Goal: Communication & Community: Share content

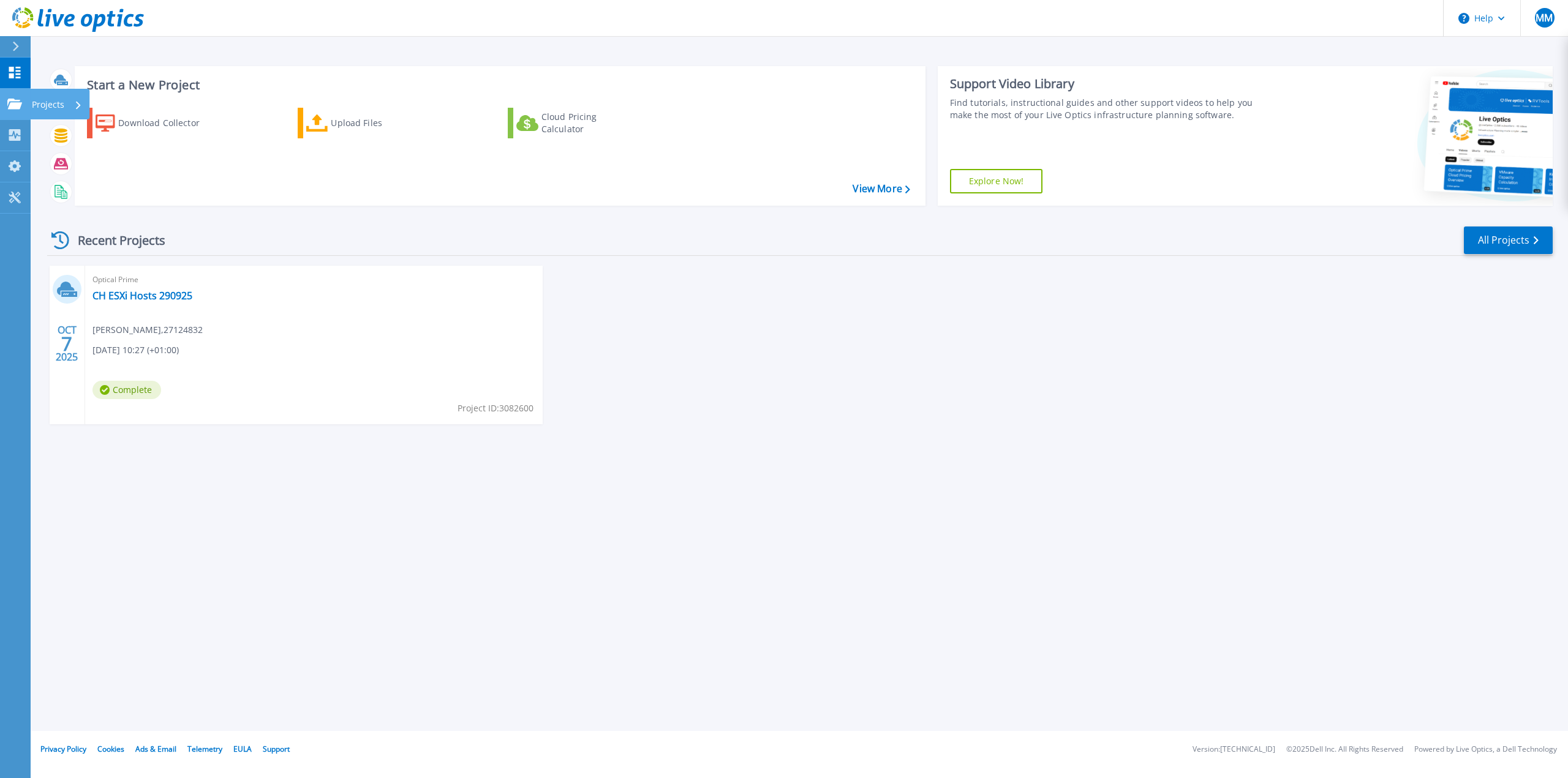
click at [36, 105] on p "Projects" at bounding box center [48, 104] width 32 height 32
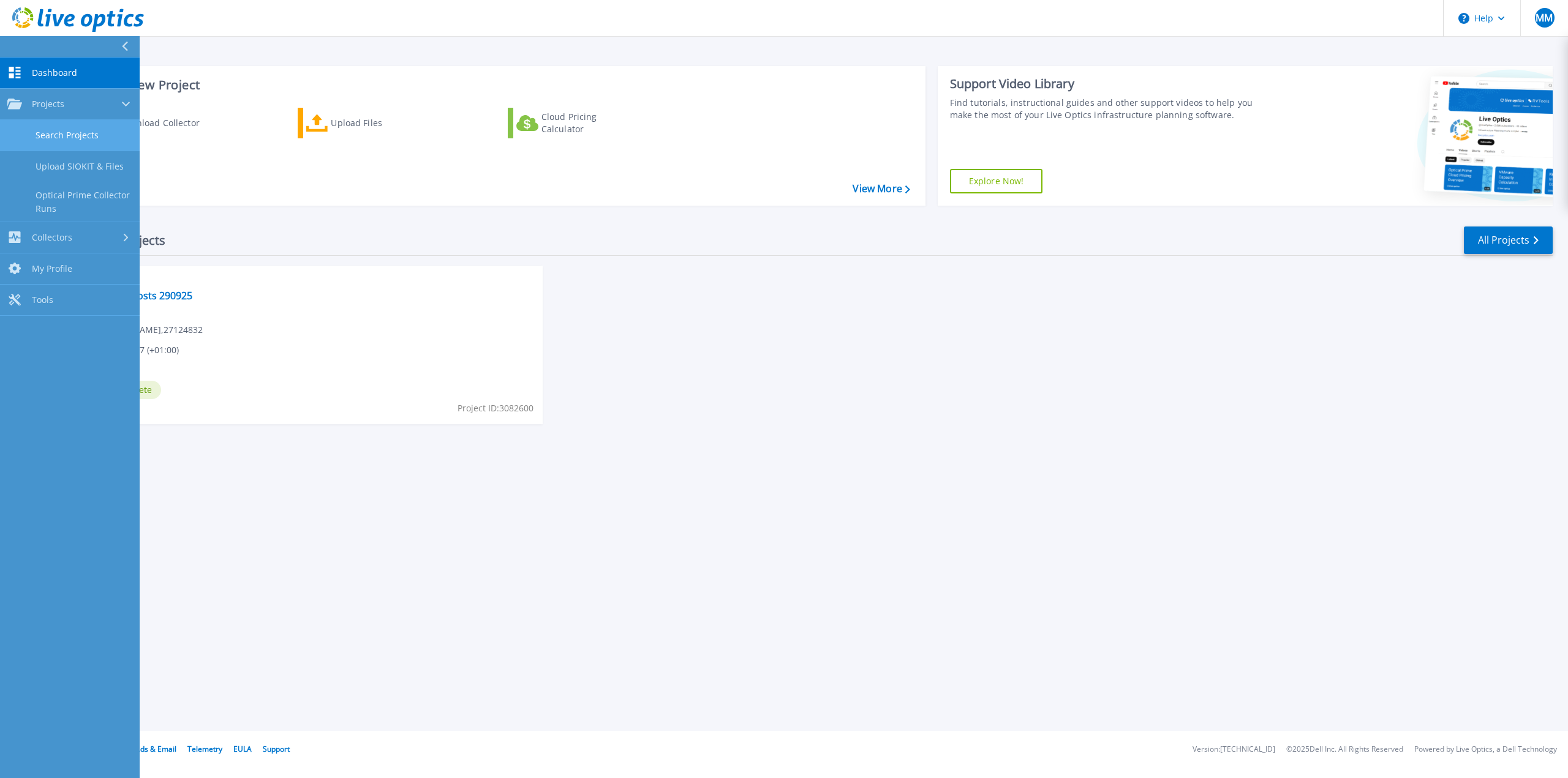
click at [74, 131] on link "Search Projects" at bounding box center [70, 135] width 140 height 31
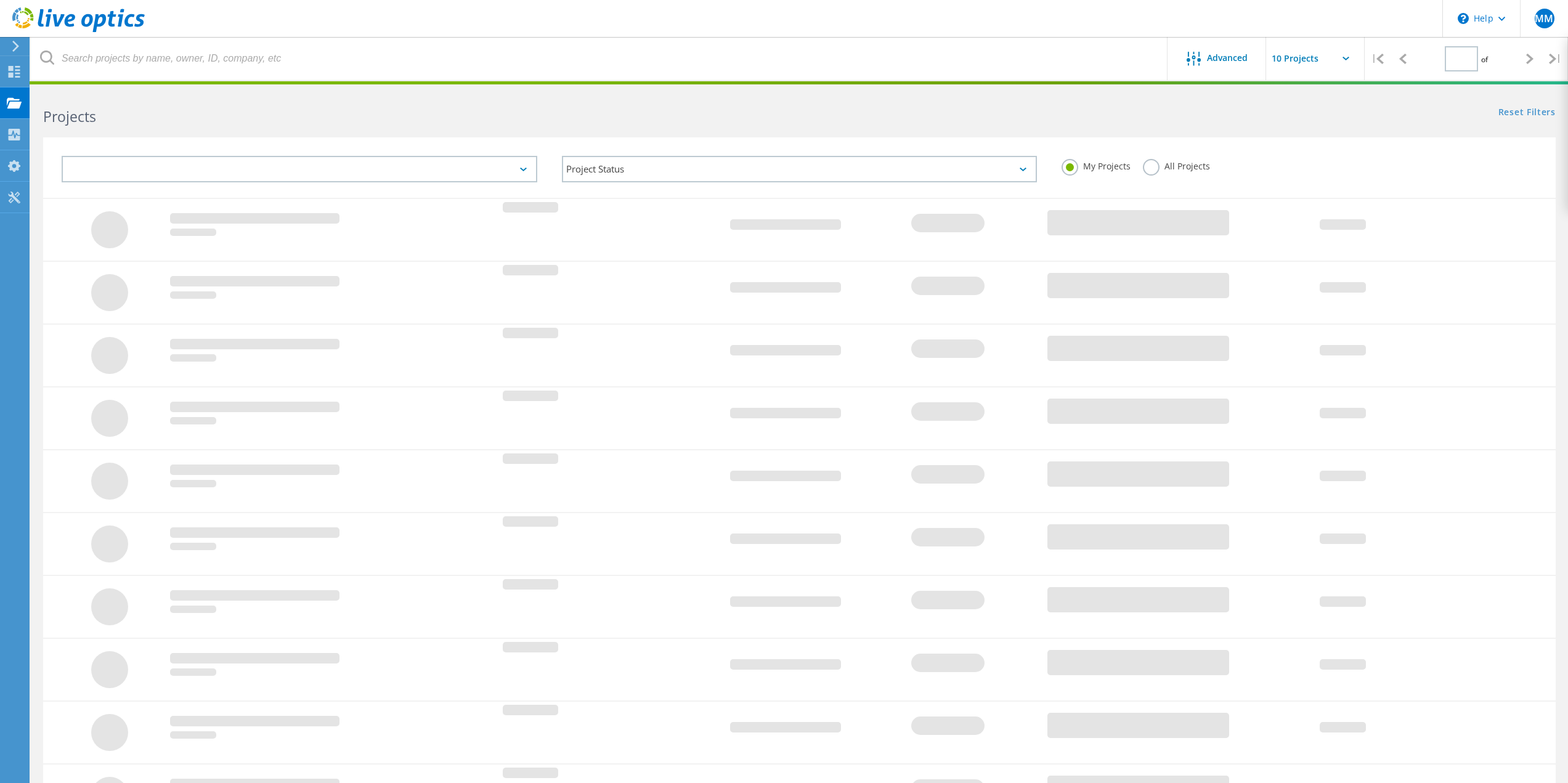
type input "1"
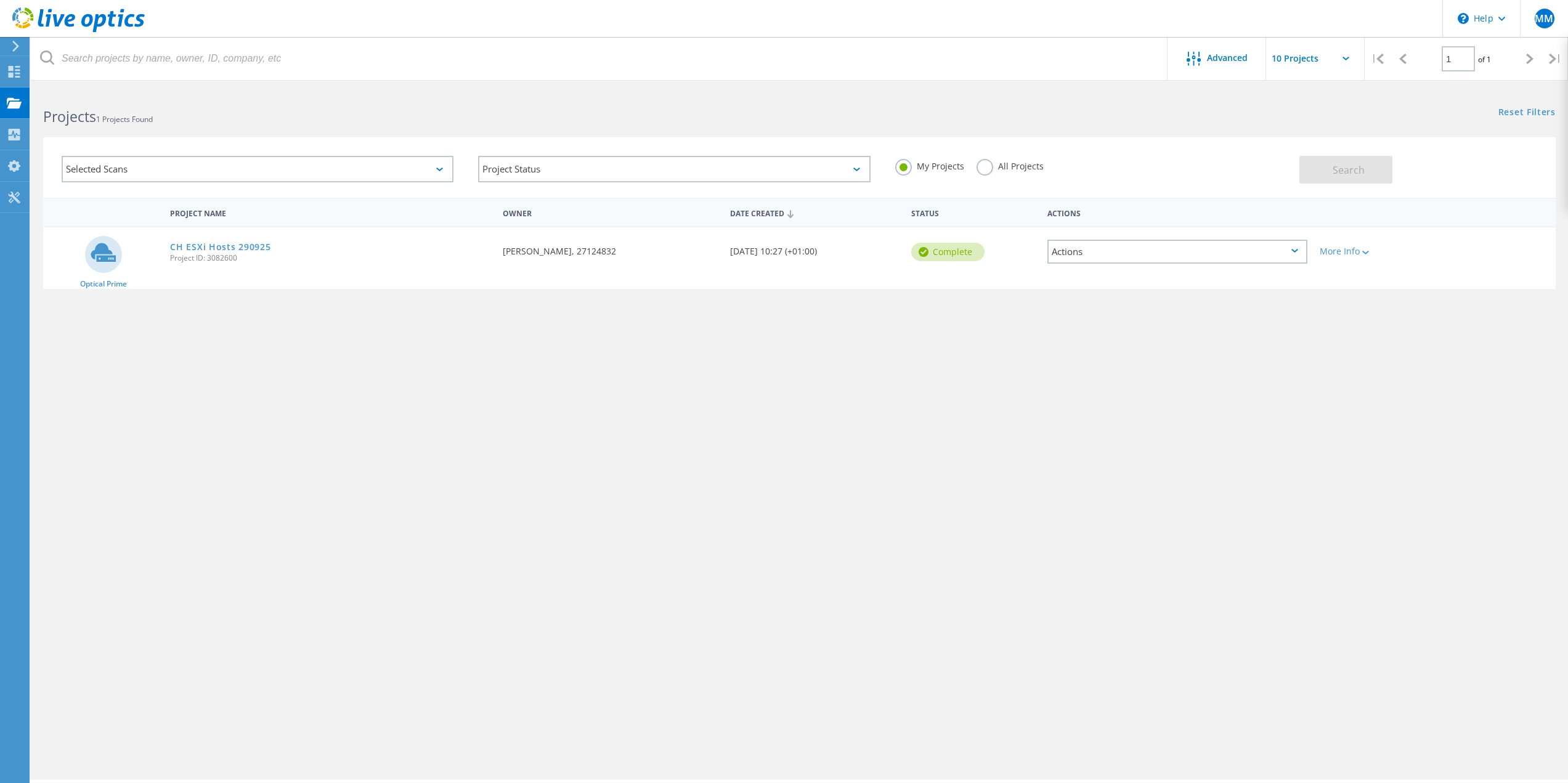
click at [1126, 253] on div "Actions" at bounding box center [1177, 251] width 260 height 24
click at [1081, 259] on div "Share" at bounding box center [1177, 261] width 257 height 19
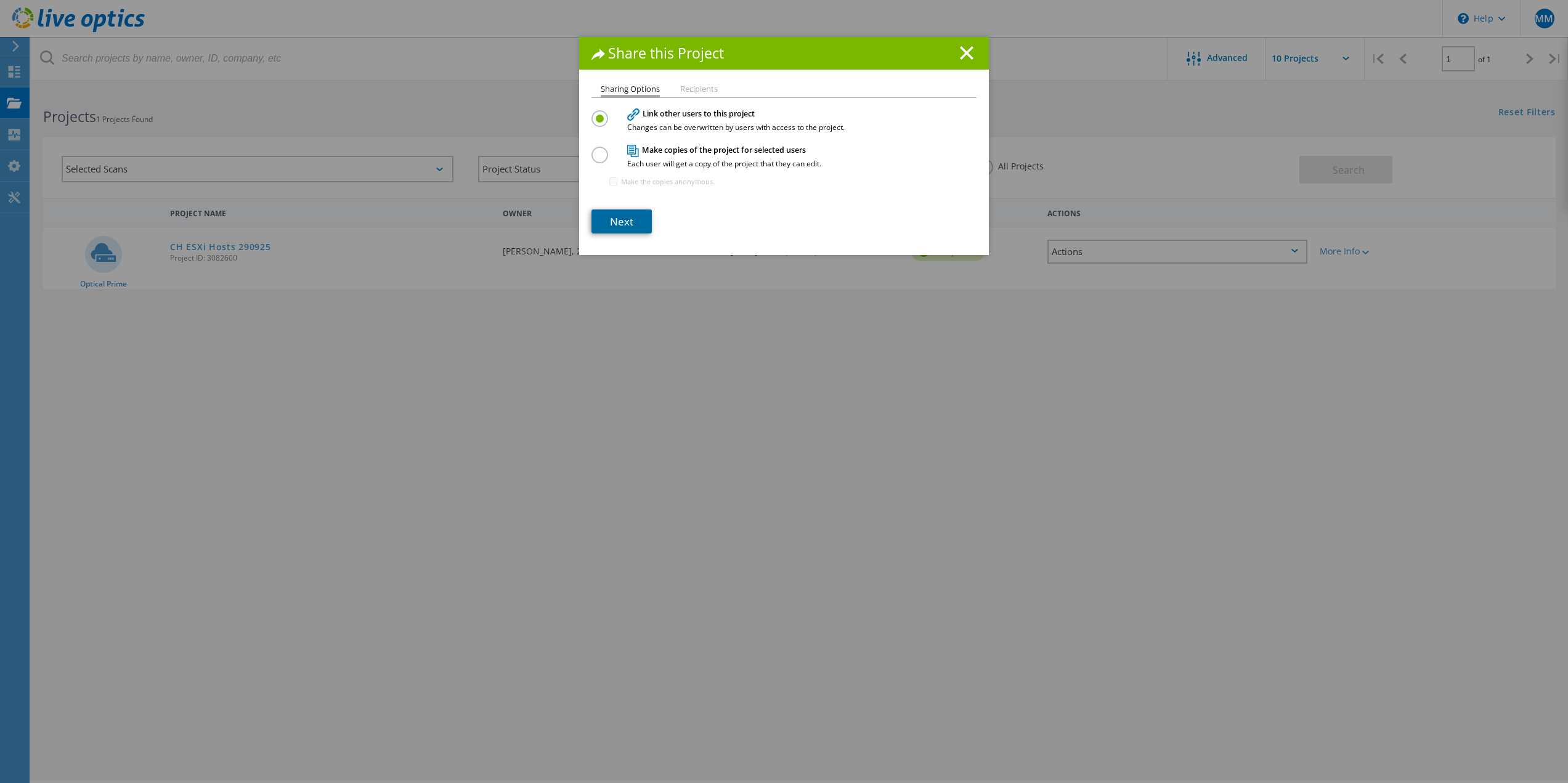
click at [614, 228] on link "Next" at bounding box center [622, 221] width 61 height 24
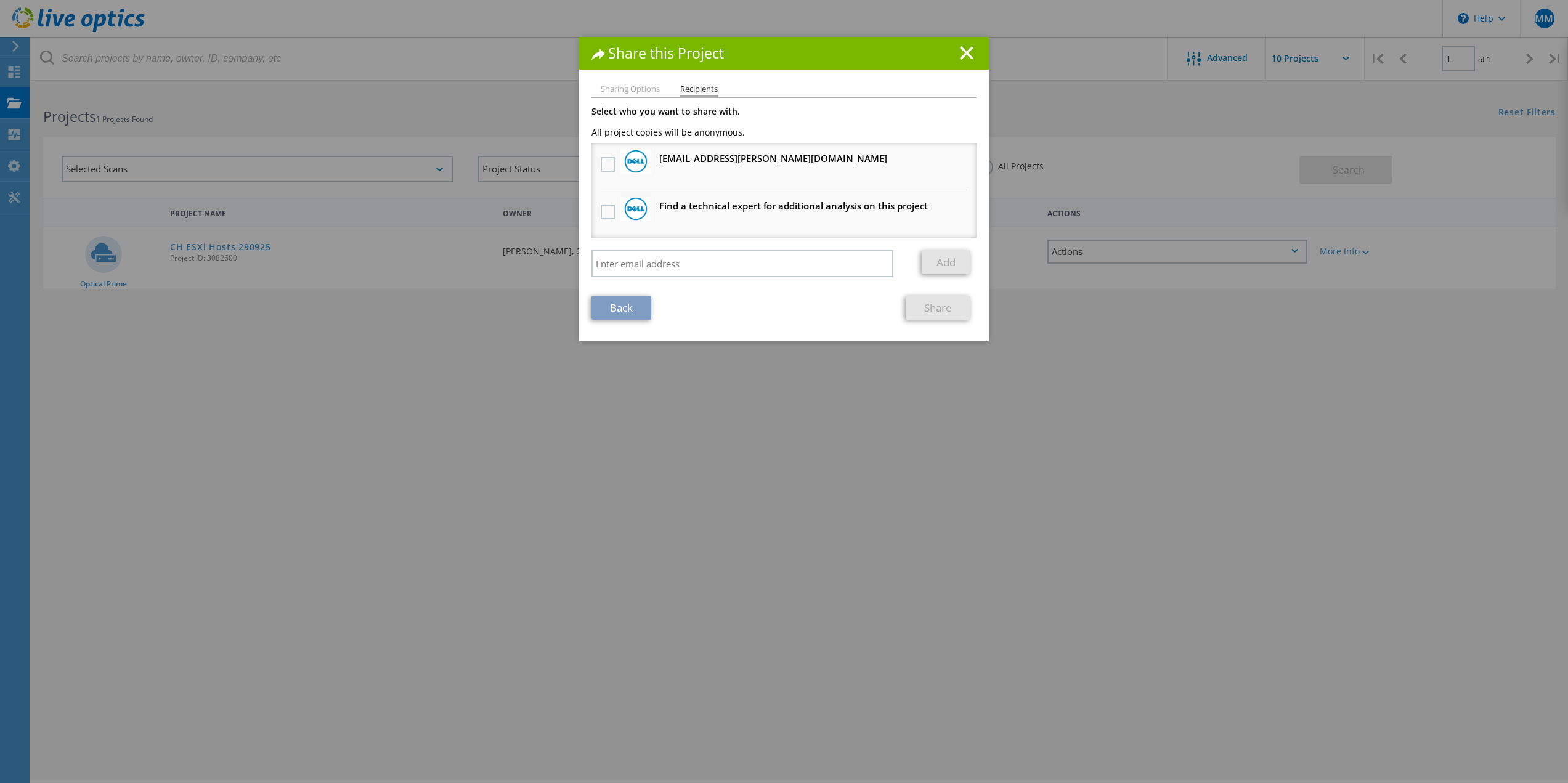
click at [686, 161] on h3 "[EMAIL_ADDRESS][PERSON_NAME][DOMAIN_NAME] Will receive an anonymous copy" at bounding box center [773, 159] width 228 height 16
click at [602, 165] on label at bounding box center [609, 164] width 18 height 15
click at [0, 0] on input "checkbox" at bounding box center [0, 0] width 0 height 0
click at [939, 304] on link "Share" at bounding box center [938, 307] width 65 height 24
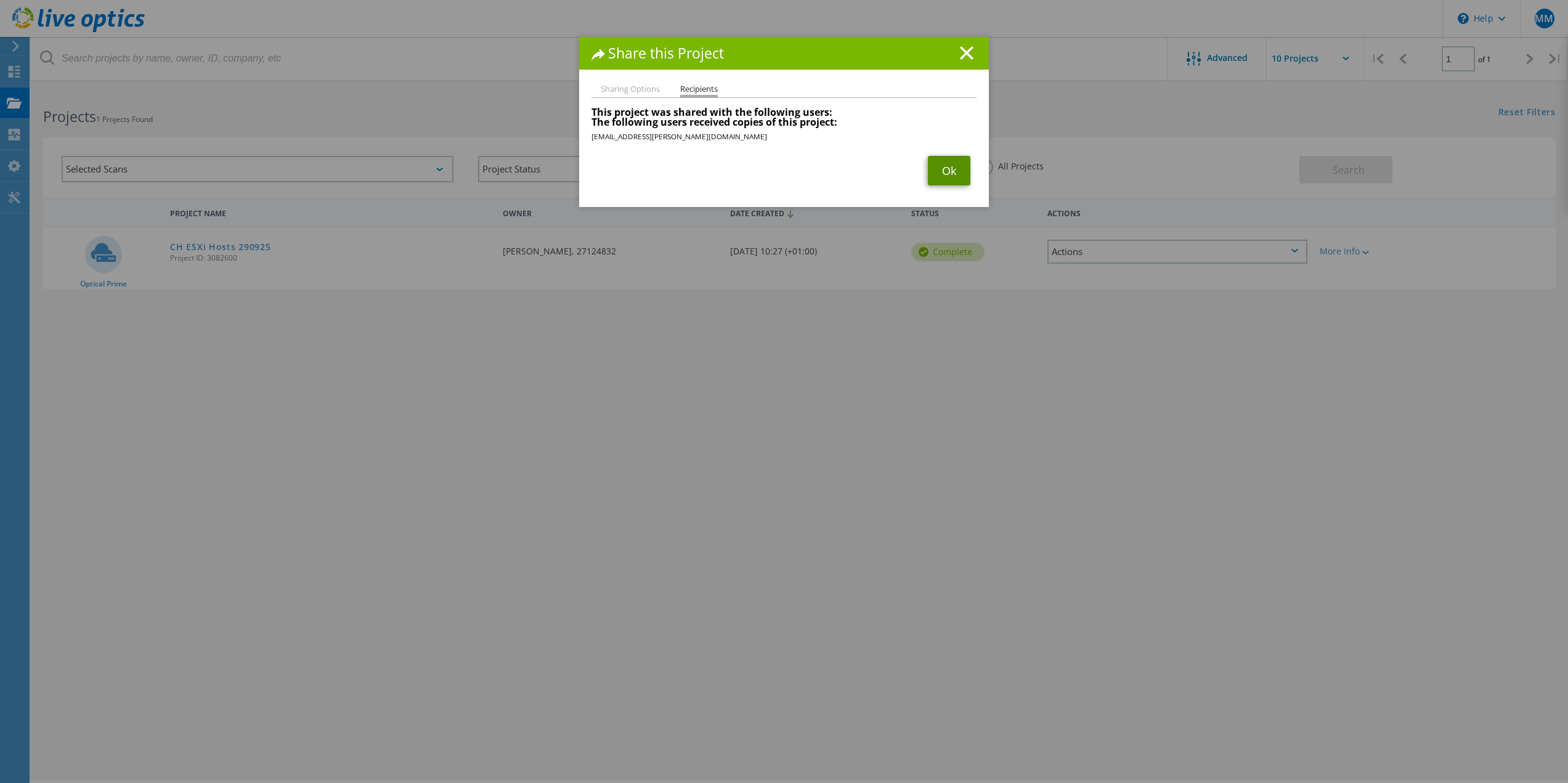
click at [945, 177] on link "Ok" at bounding box center [948, 170] width 43 height 30
